Goal: Task Accomplishment & Management: Manage account settings

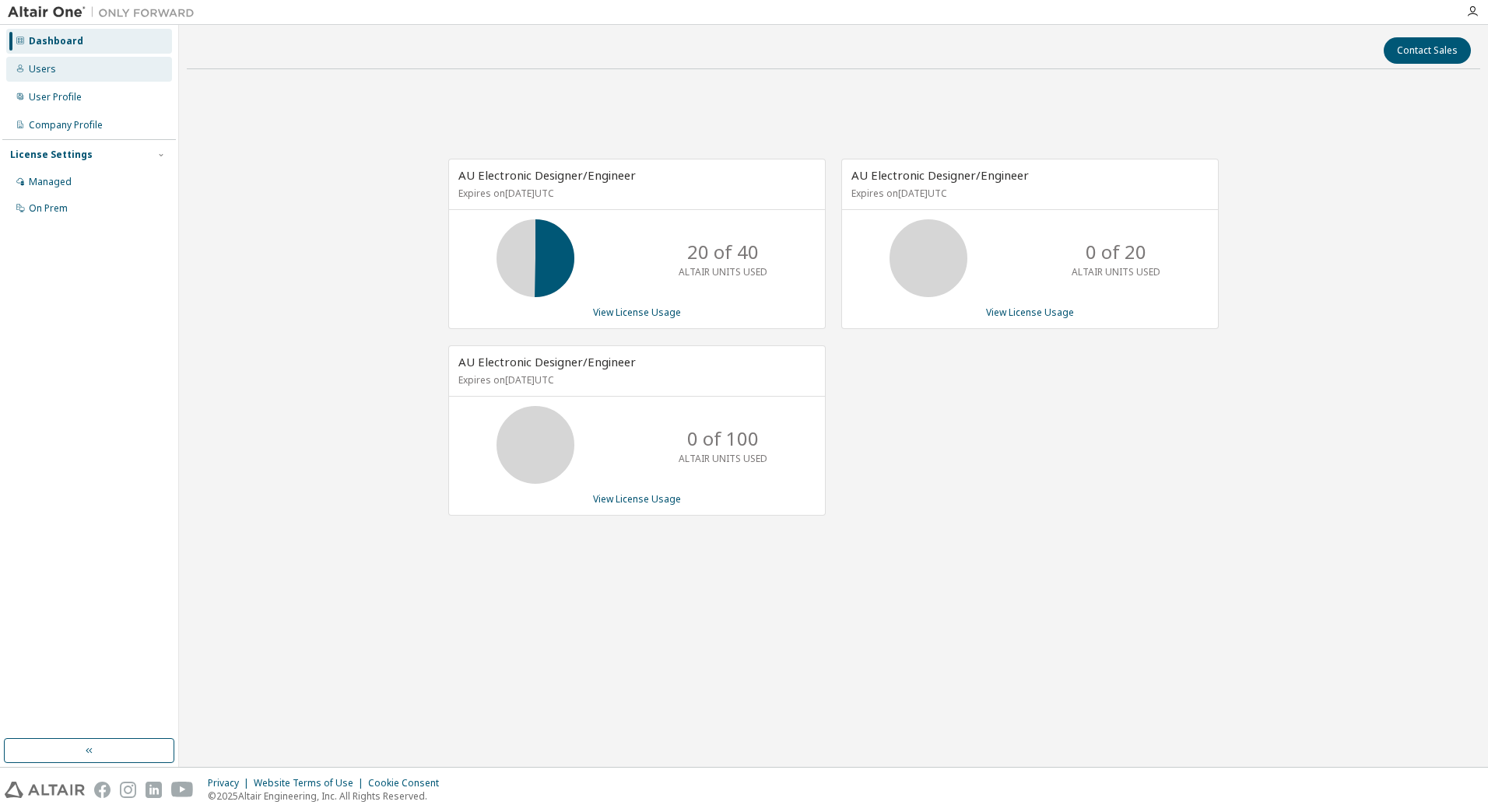
click at [43, 61] on div "Users" at bounding box center [89, 69] width 165 height 25
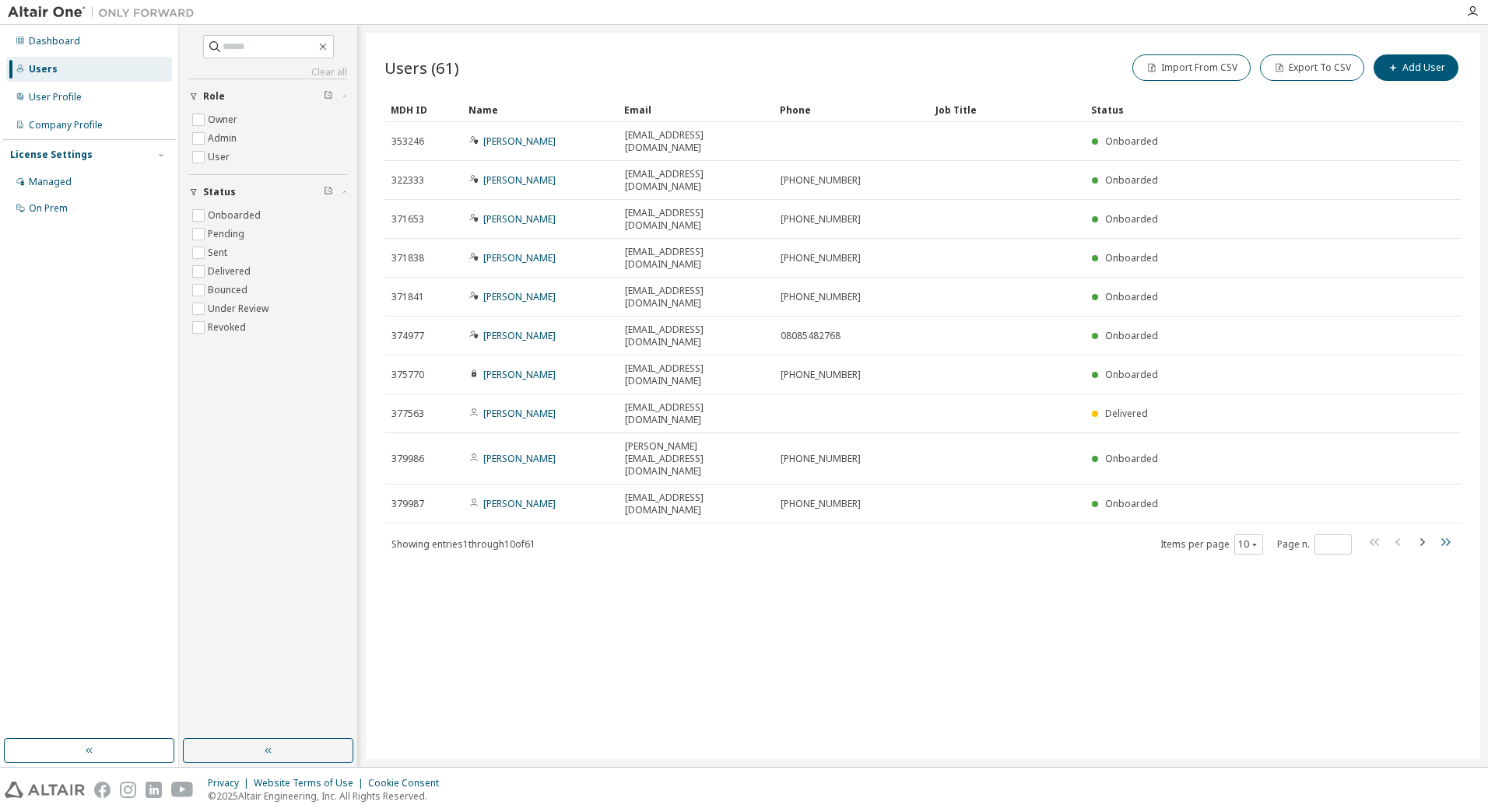
click at [1447, 533] on icon "button" at bounding box center [1445, 542] width 19 height 19
type input "*"
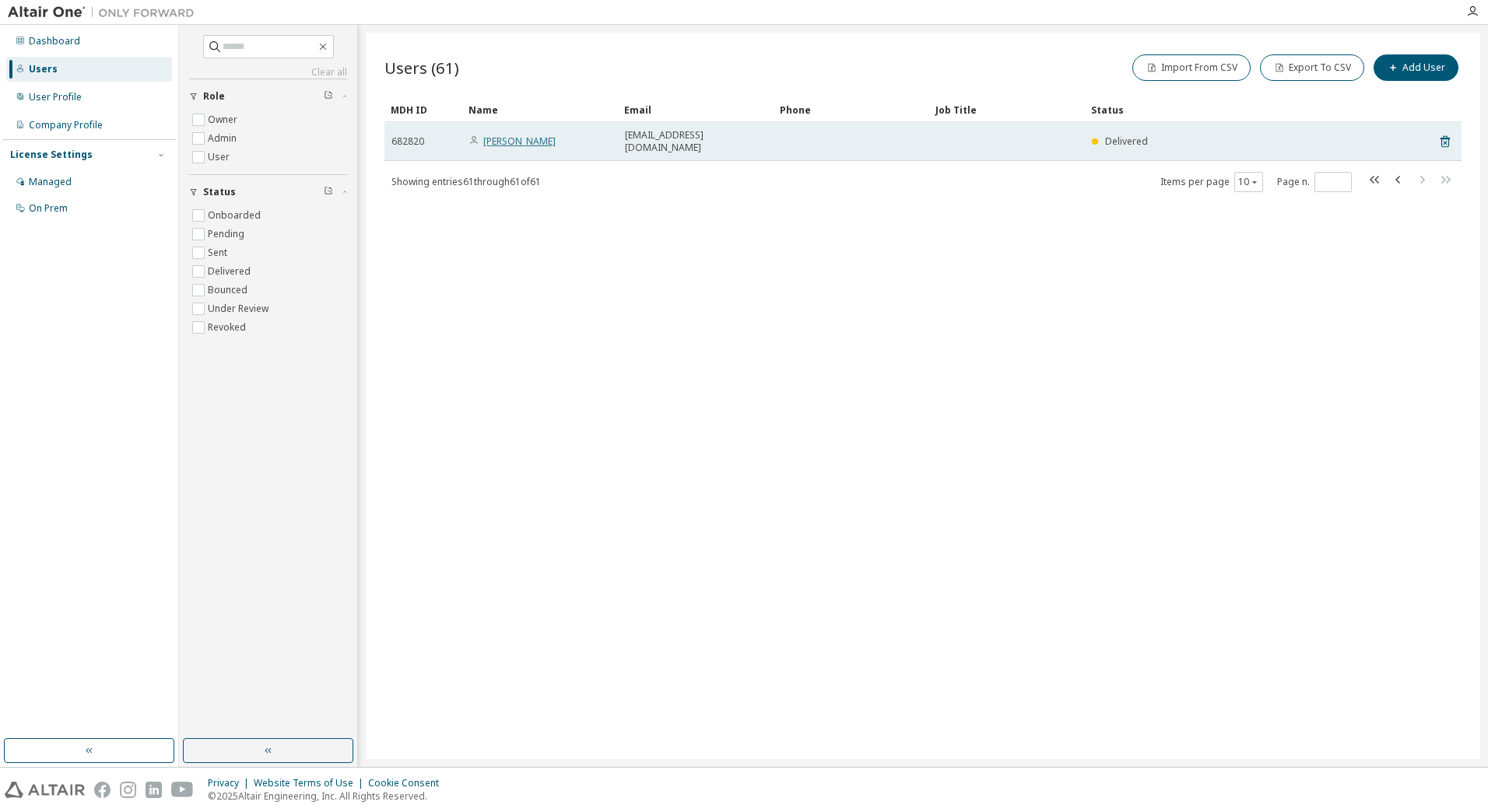
click at [517, 138] on link "[PERSON_NAME]" at bounding box center [519, 141] width 73 height 13
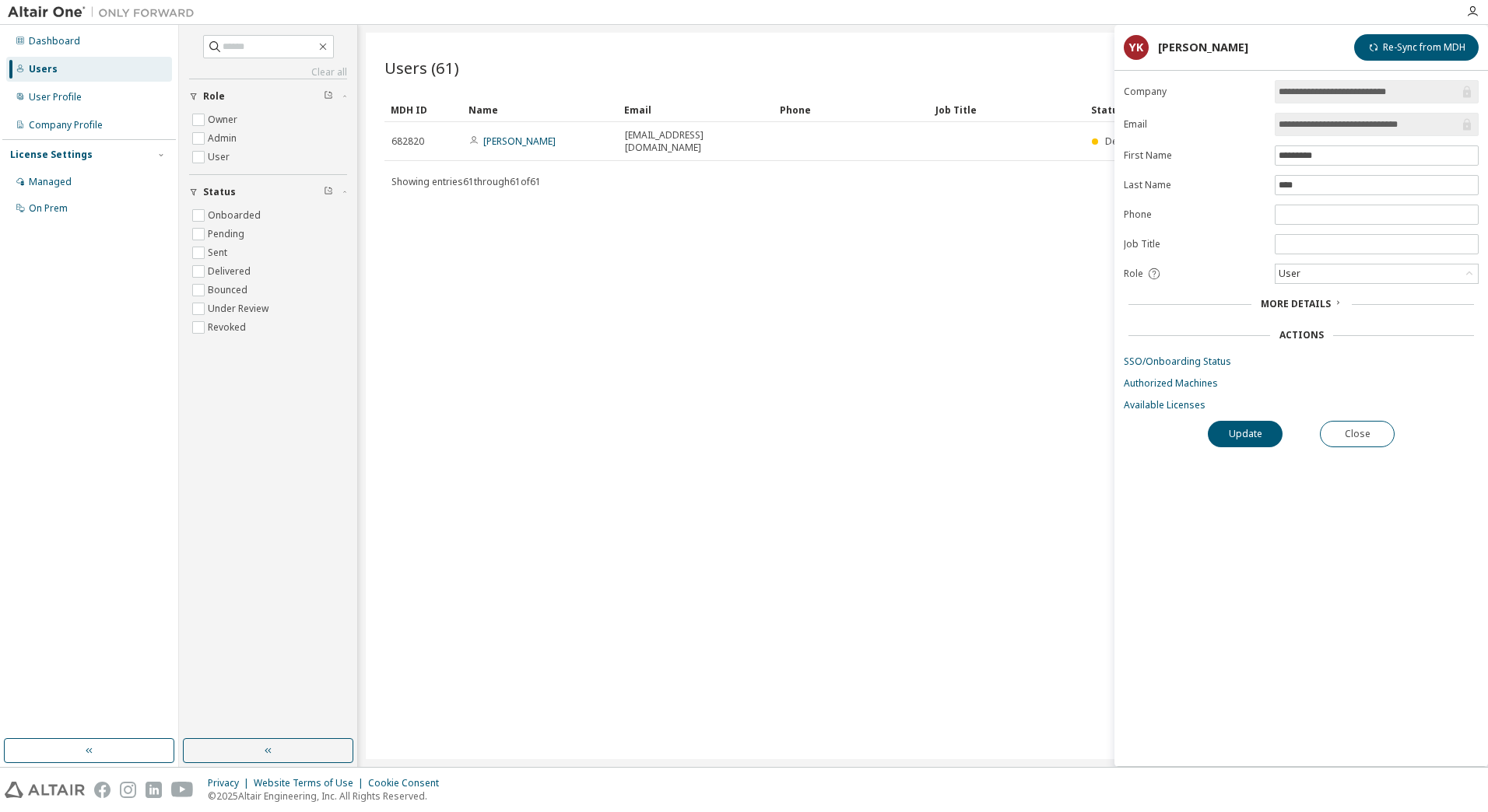
click at [938, 336] on div "Users (61) Import From CSV Export To CSV Add User Clear Load Save Save As Field…" at bounding box center [922, 396] width 1114 height 726
click at [1374, 420] on div "**********" at bounding box center [1301, 423] width 373 height 686
click at [1372, 425] on button "Close" at bounding box center [1357, 434] width 75 height 26
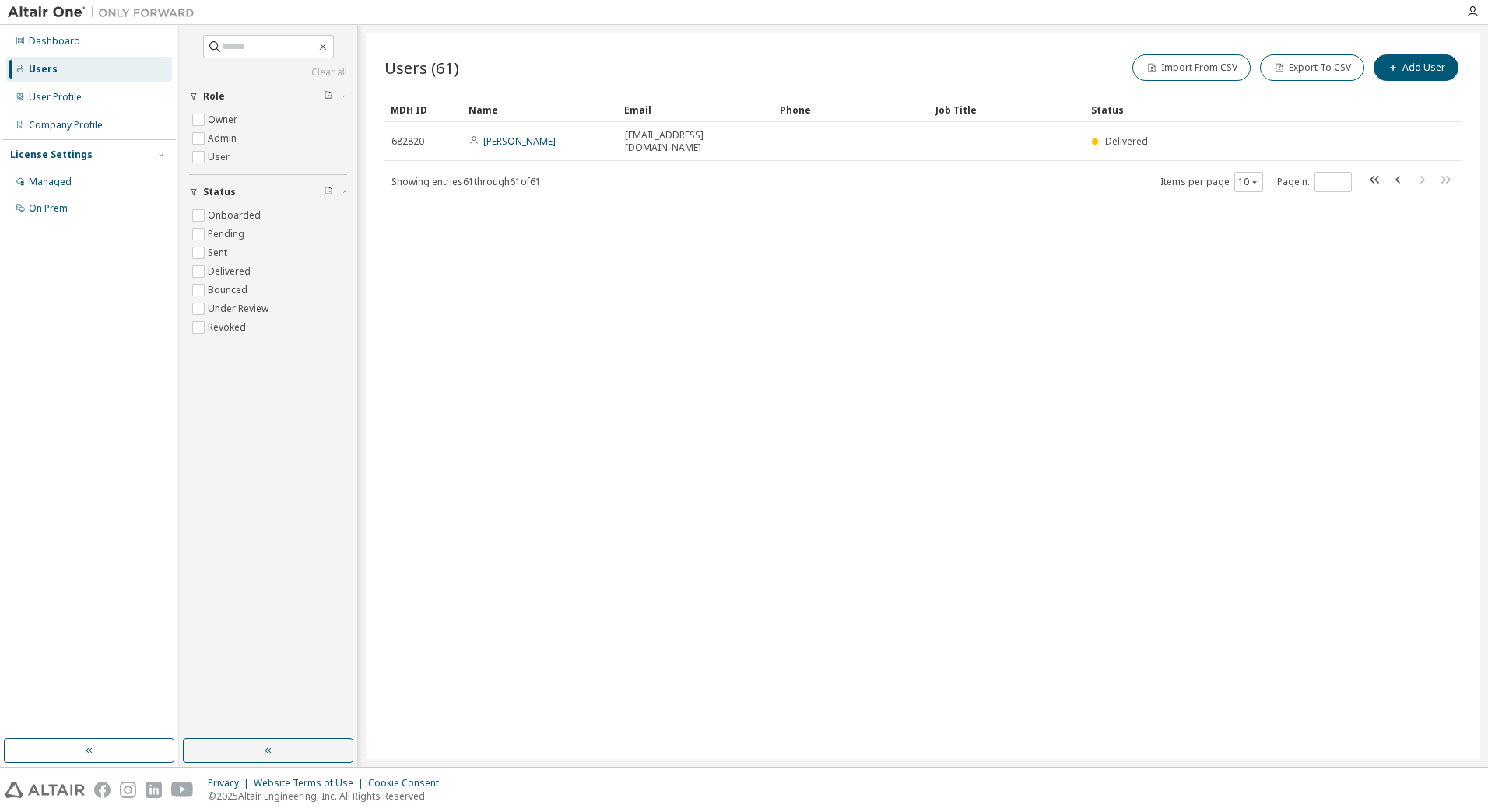
click at [1179, 226] on div "Users (61) Import From CSV Export To CSV Add User Clear Load Save Save As Field…" at bounding box center [922, 396] width 1114 height 726
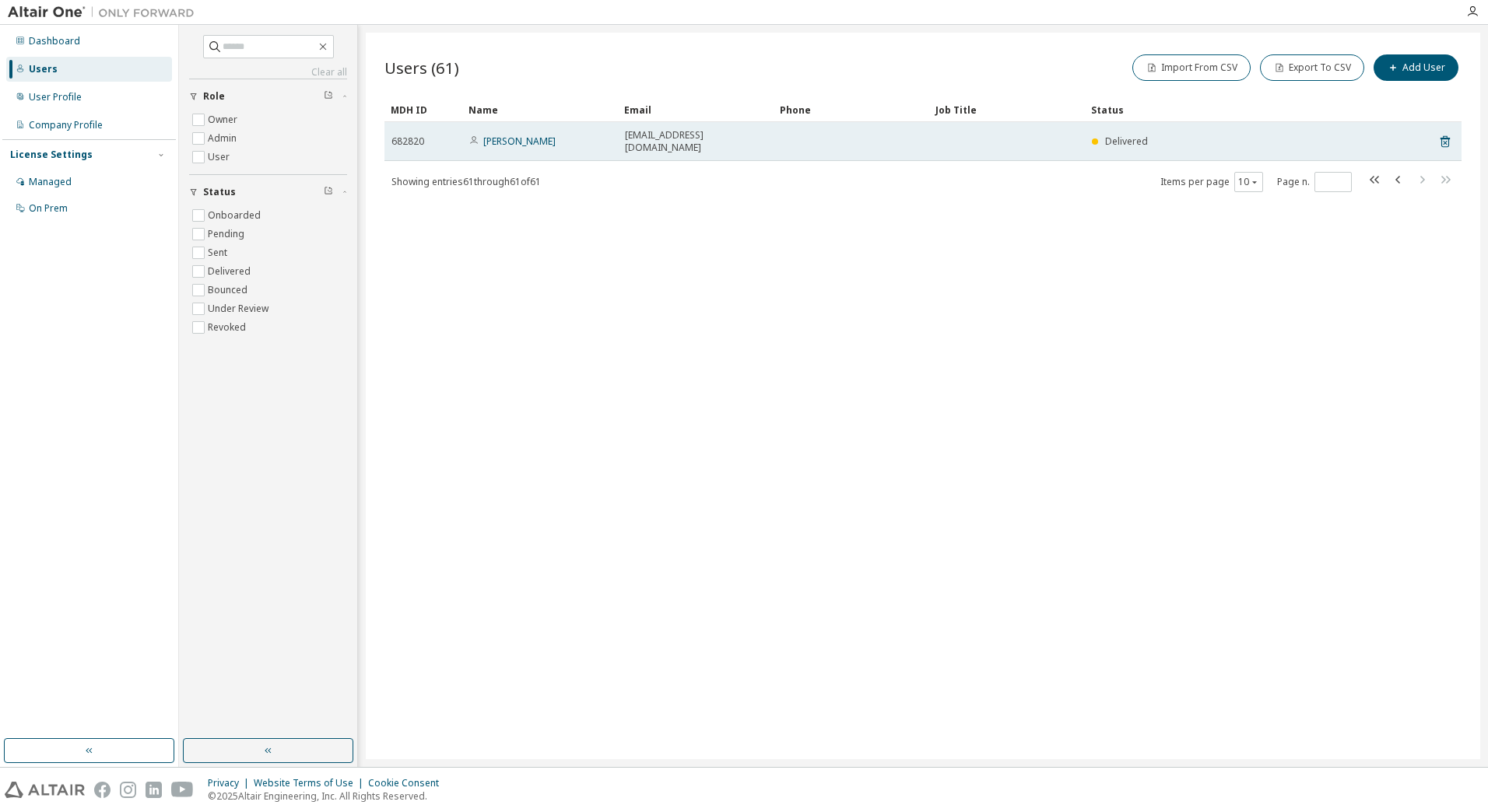
click at [1130, 138] on span "Delivered" at bounding box center [1126, 141] width 43 height 13
click at [628, 138] on span "[EMAIL_ADDRESS][DOMAIN_NAME]" at bounding box center [696, 141] width 142 height 25
drag, startPoint x: 780, startPoint y: 138, endPoint x: 623, endPoint y: 137, distance: 157.0
click at [623, 137] on tr "682820 [PERSON_NAME] [PERSON_NAME][EMAIL_ADDRESS][DOMAIN_NAME] Delivered" at bounding box center [922, 142] width 1076 height 39
drag, startPoint x: 623, startPoint y: 137, endPoint x: 660, endPoint y: 138, distance: 37.0
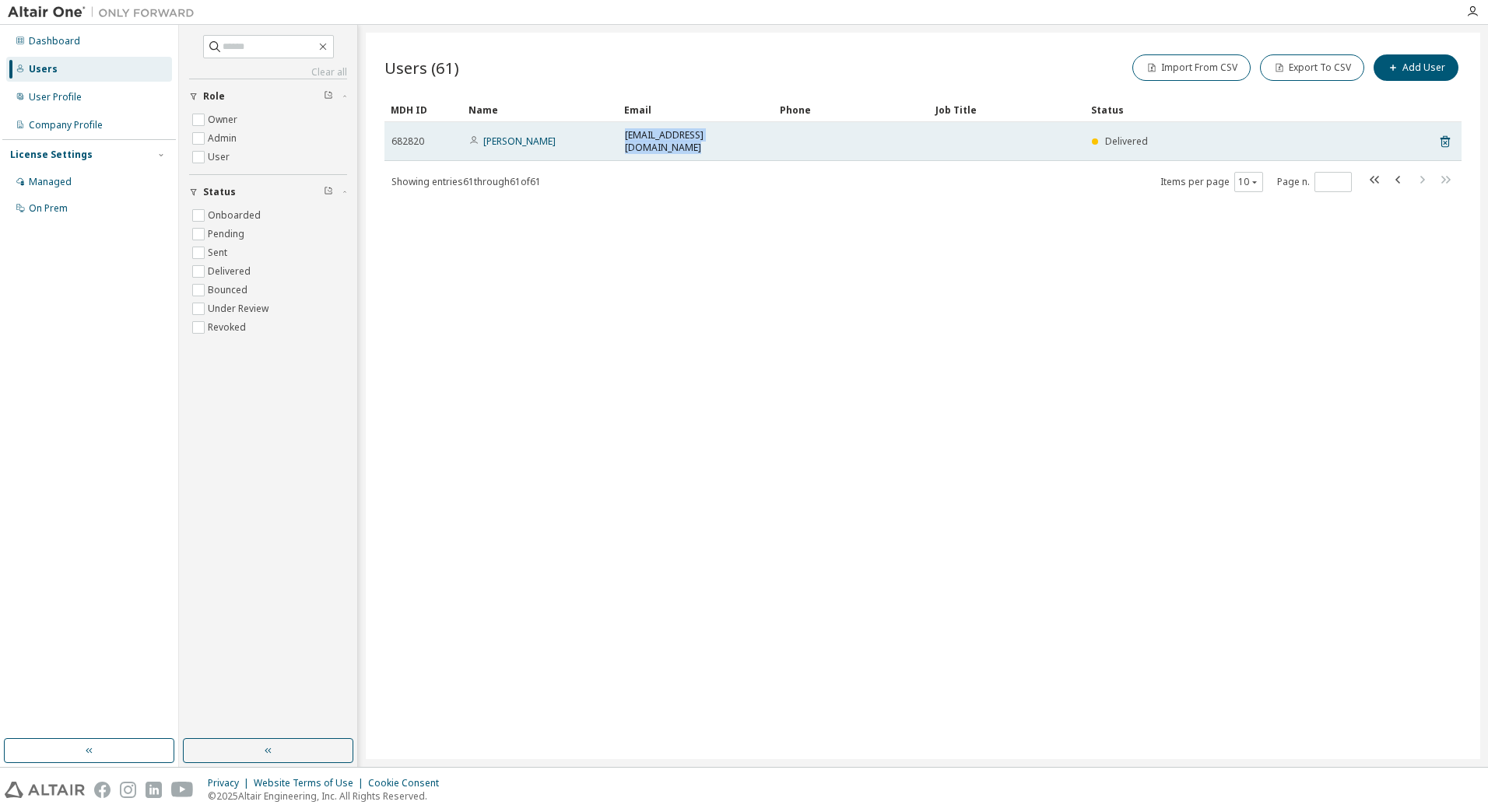
copy tr "[EMAIL_ADDRESS][DOMAIN_NAME]"
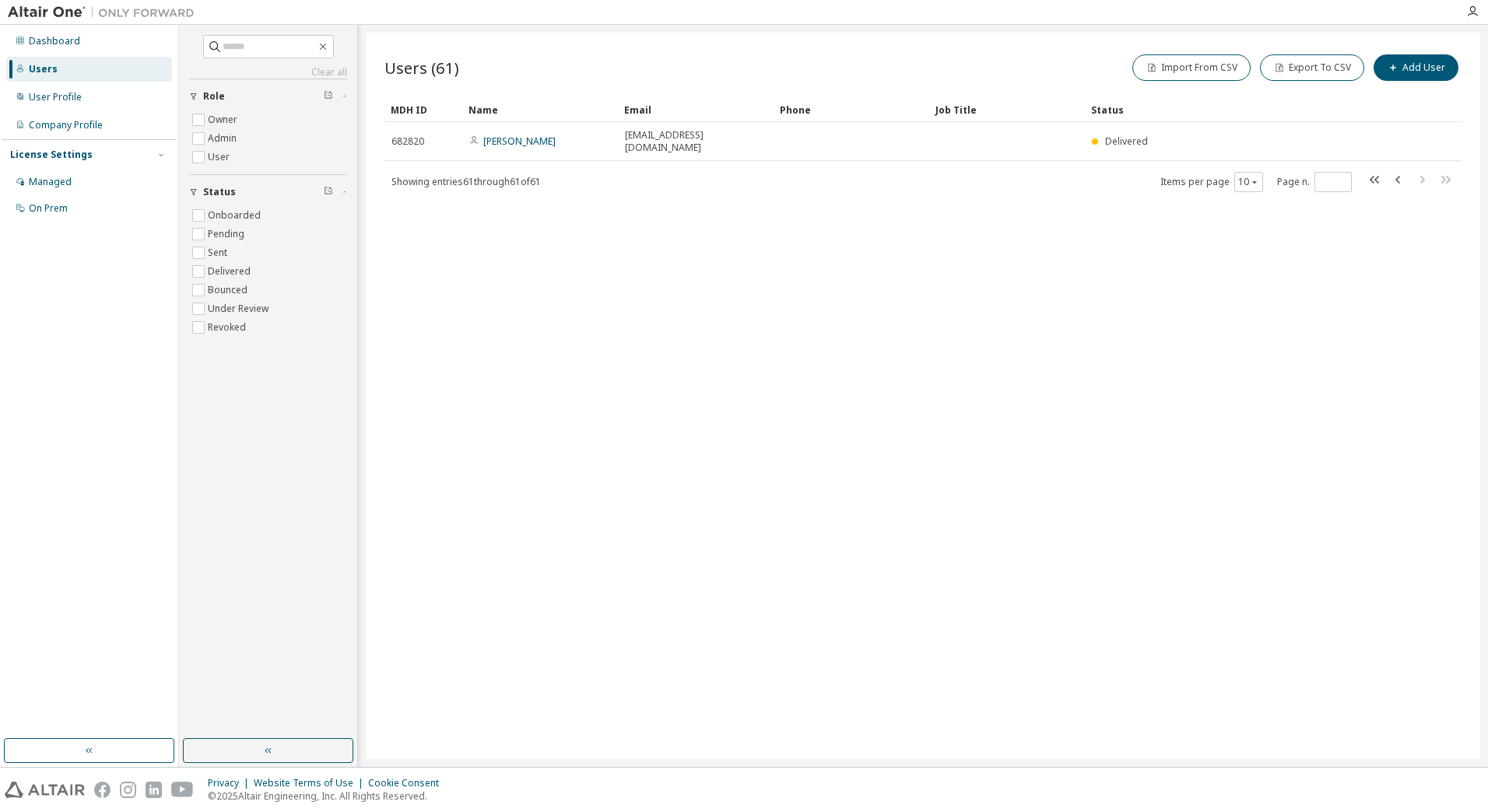
click at [1410, 367] on div "Users (61) Import From CSV Export To CSV Add User Clear Load Save Save As Field…" at bounding box center [922, 396] width 1114 height 726
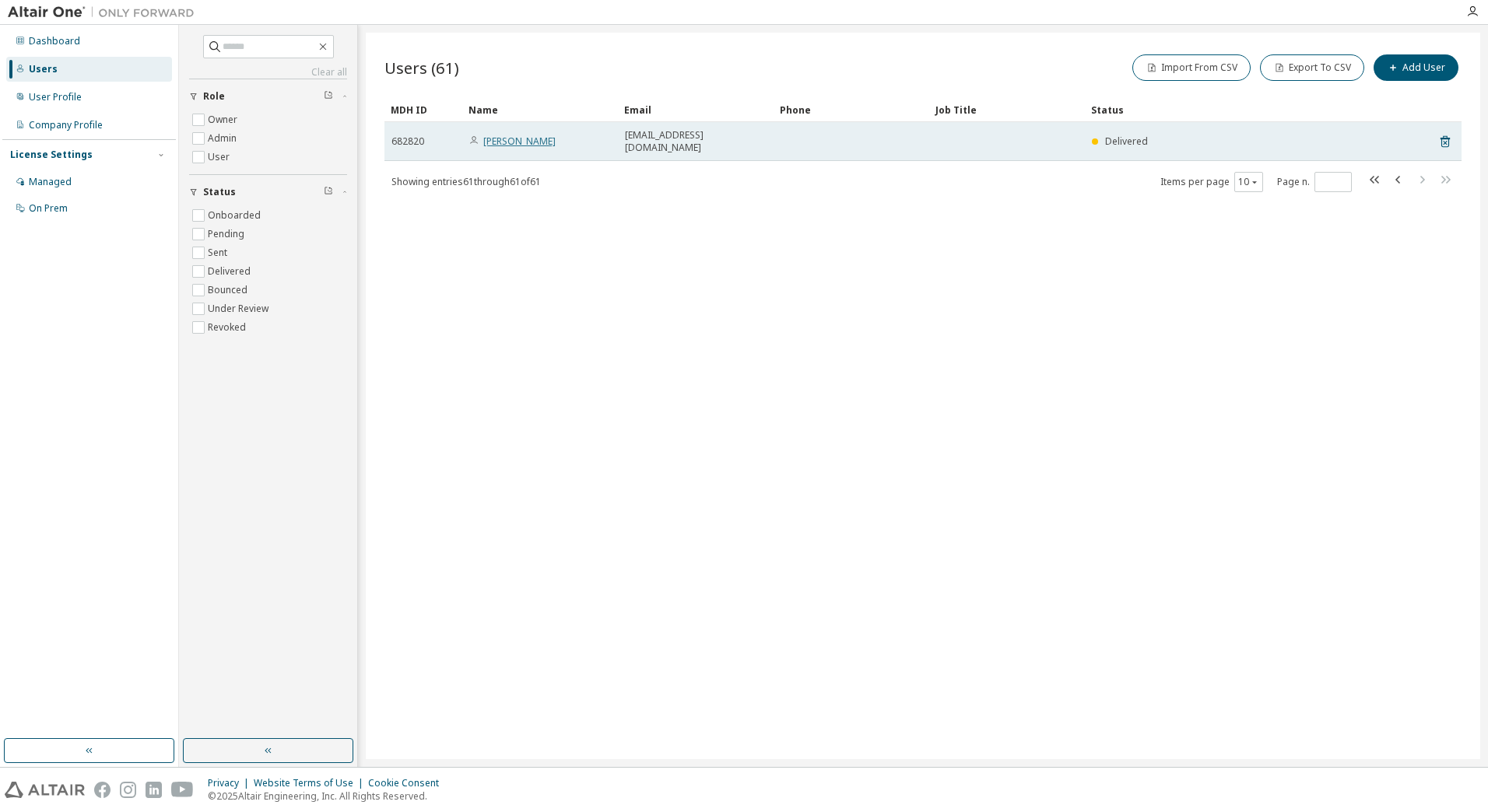
click at [514, 139] on link "[PERSON_NAME]" at bounding box center [519, 141] width 73 height 13
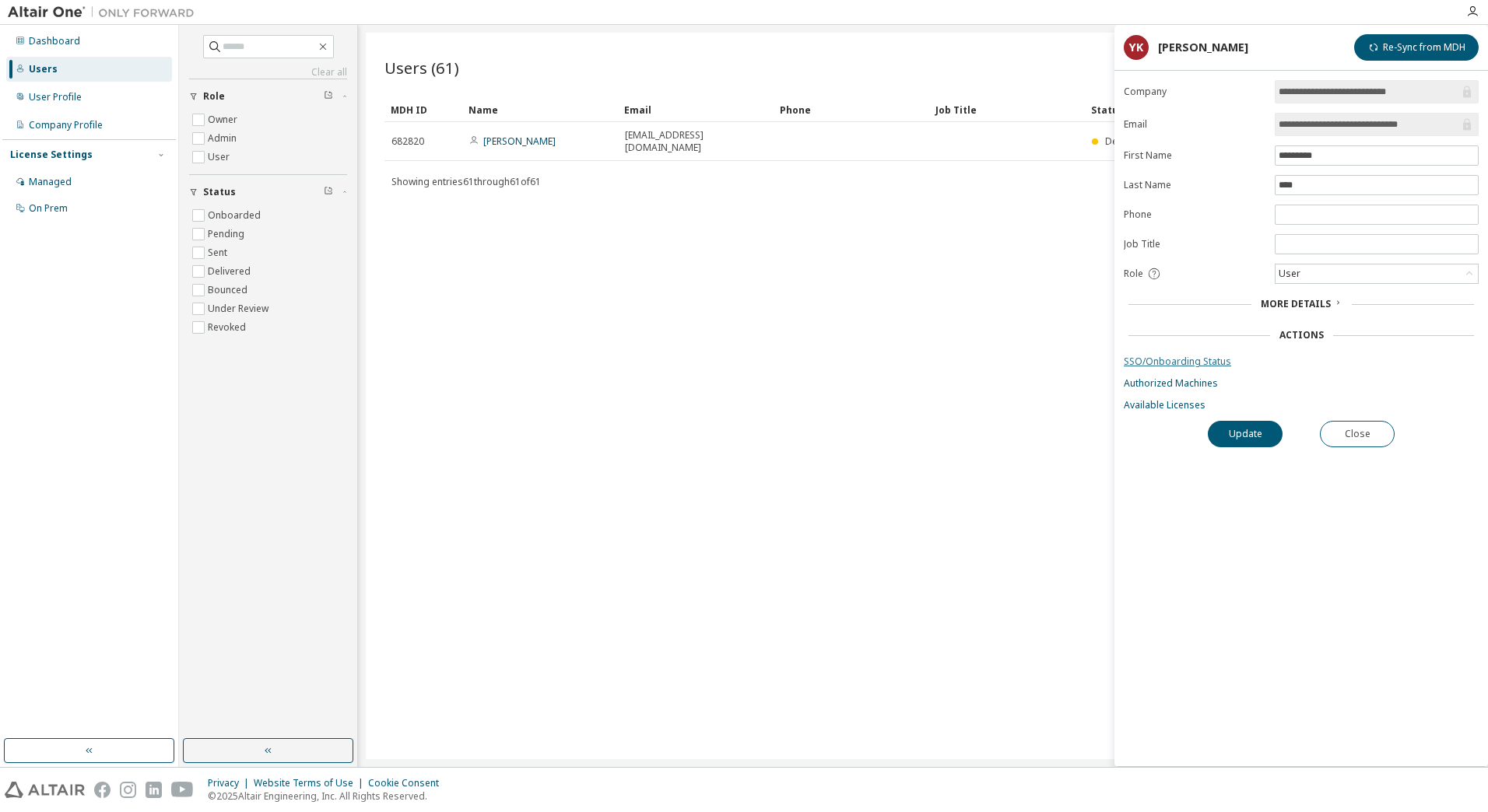
click at [1167, 359] on link "SSO/Onboarding Status" at bounding box center [1301, 361] width 354 height 12
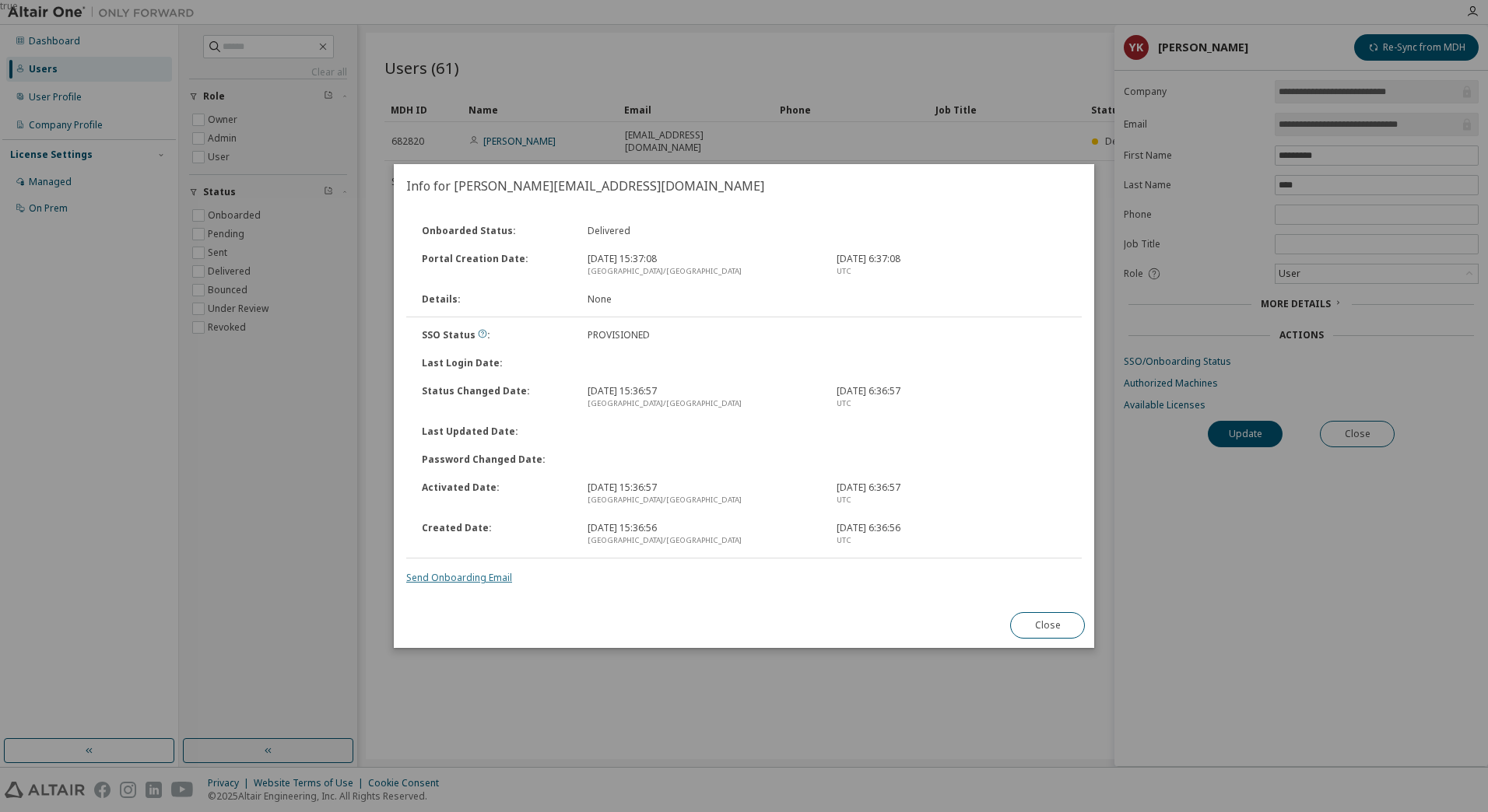
click at [488, 573] on link "Send Onboarding Email" at bounding box center [459, 577] width 106 height 13
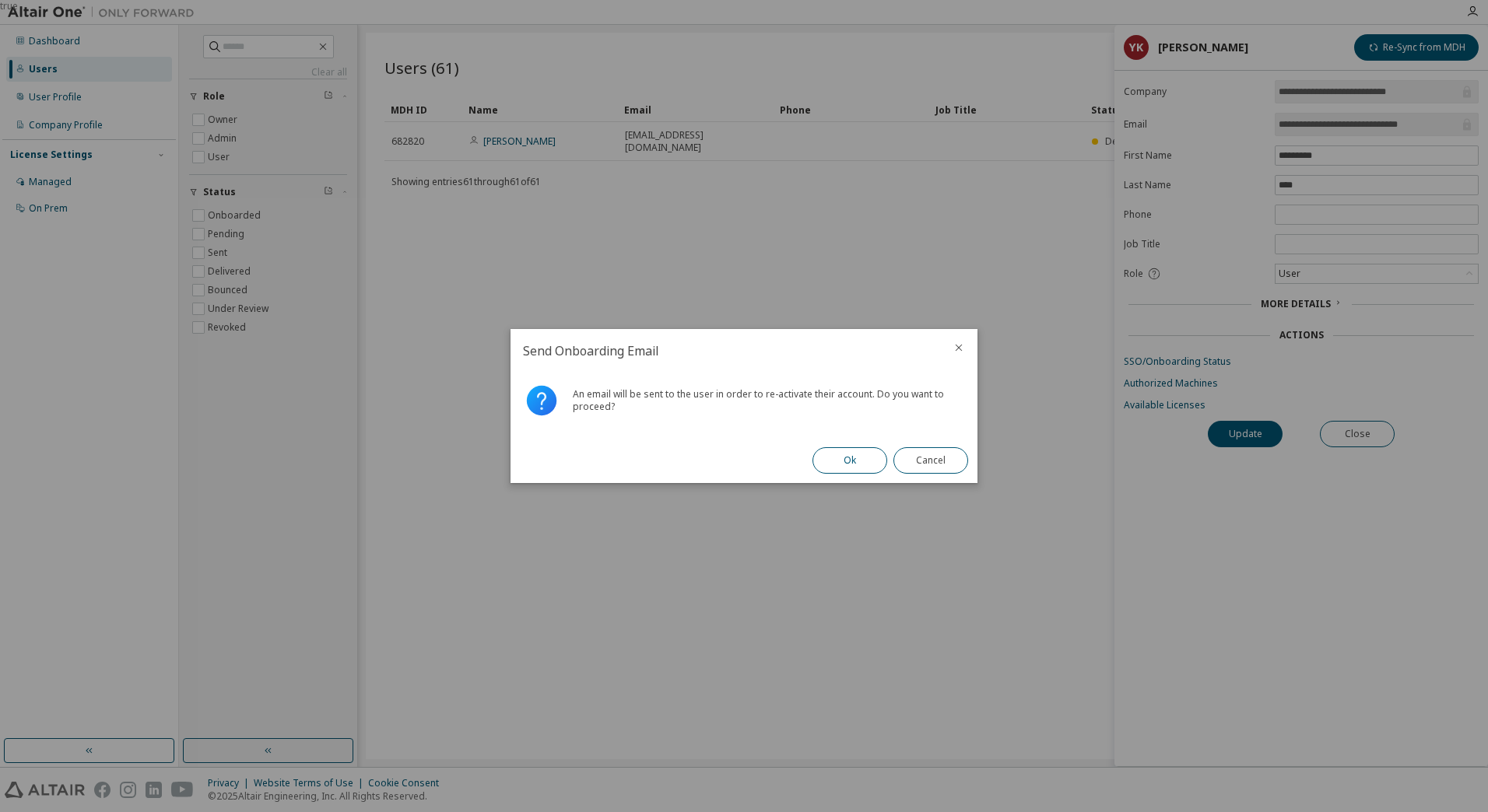
click at [821, 459] on button "Ok" at bounding box center [850, 460] width 75 height 26
click at [913, 460] on button "Close" at bounding box center [931, 460] width 75 height 26
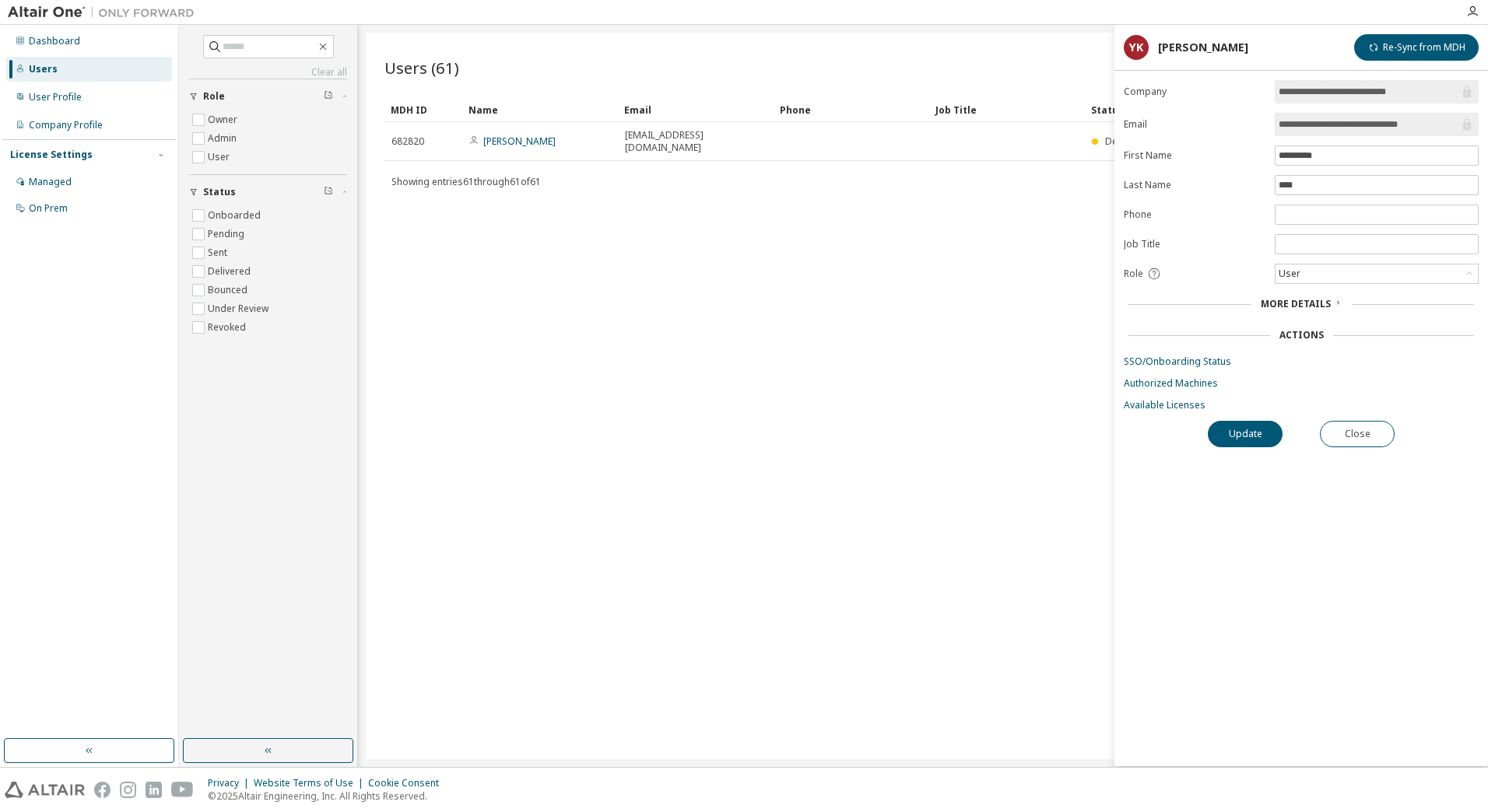
drag, startPoint x: 1433, startPoint y: 121, endPoint x: 1268, endPoint y: 121, distance: 165.0
click at [1268, 121] on form "**********" at bounding box center [1301, 245] width 354 height 331
click at [1165, 358] on link "SSO/Onboarding Status" at bounding box center [1301, 361] width 354 height 12
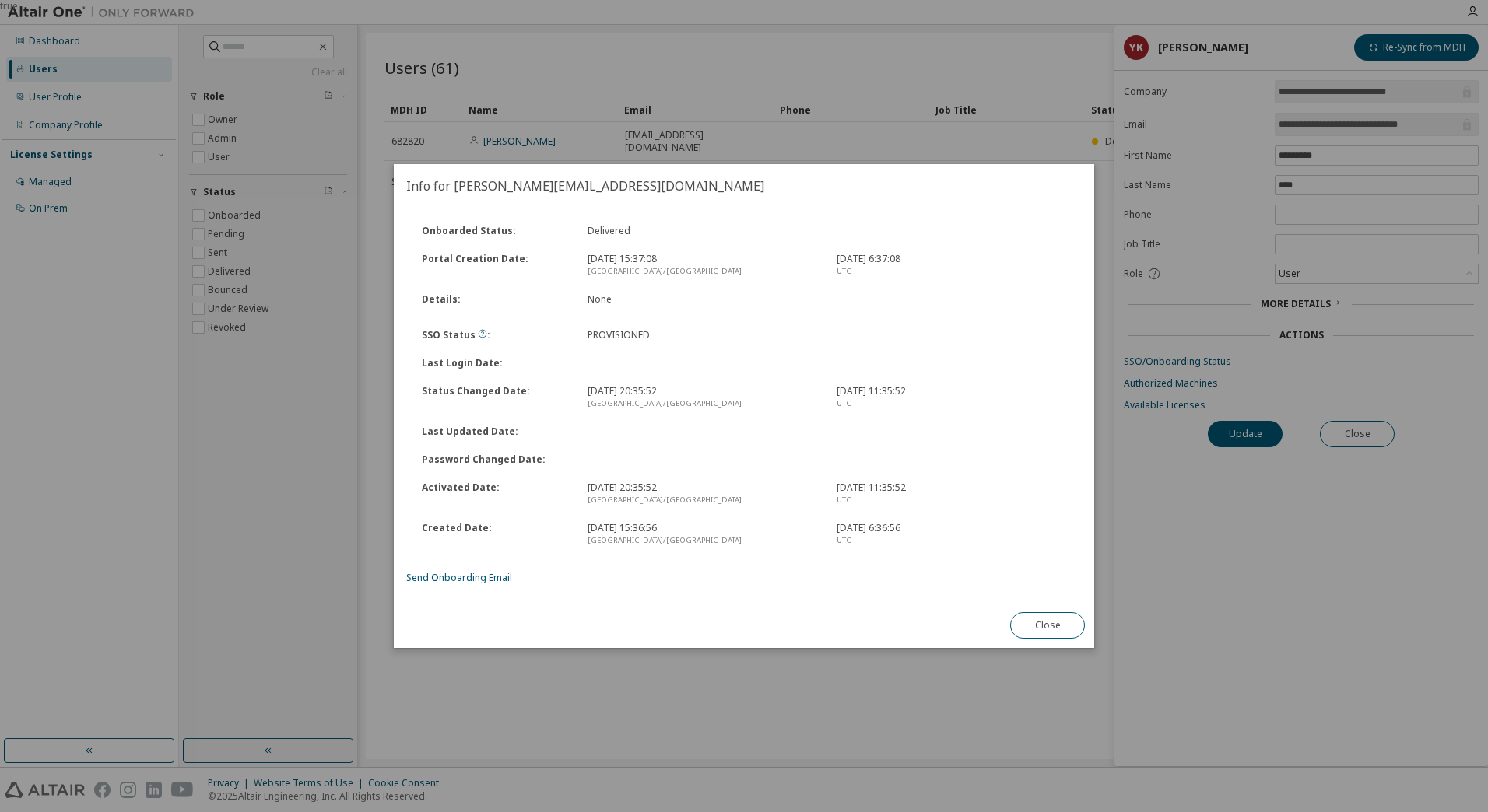
click at [1063, 609] on div "Close" at bounding box center [1047, 625] width 94 height 45
click at [1049, 621] on button "Close" at bounding box center [1047, 625] width 75 height 26
